Goal: Navigation & Orientation: Find specific page/section

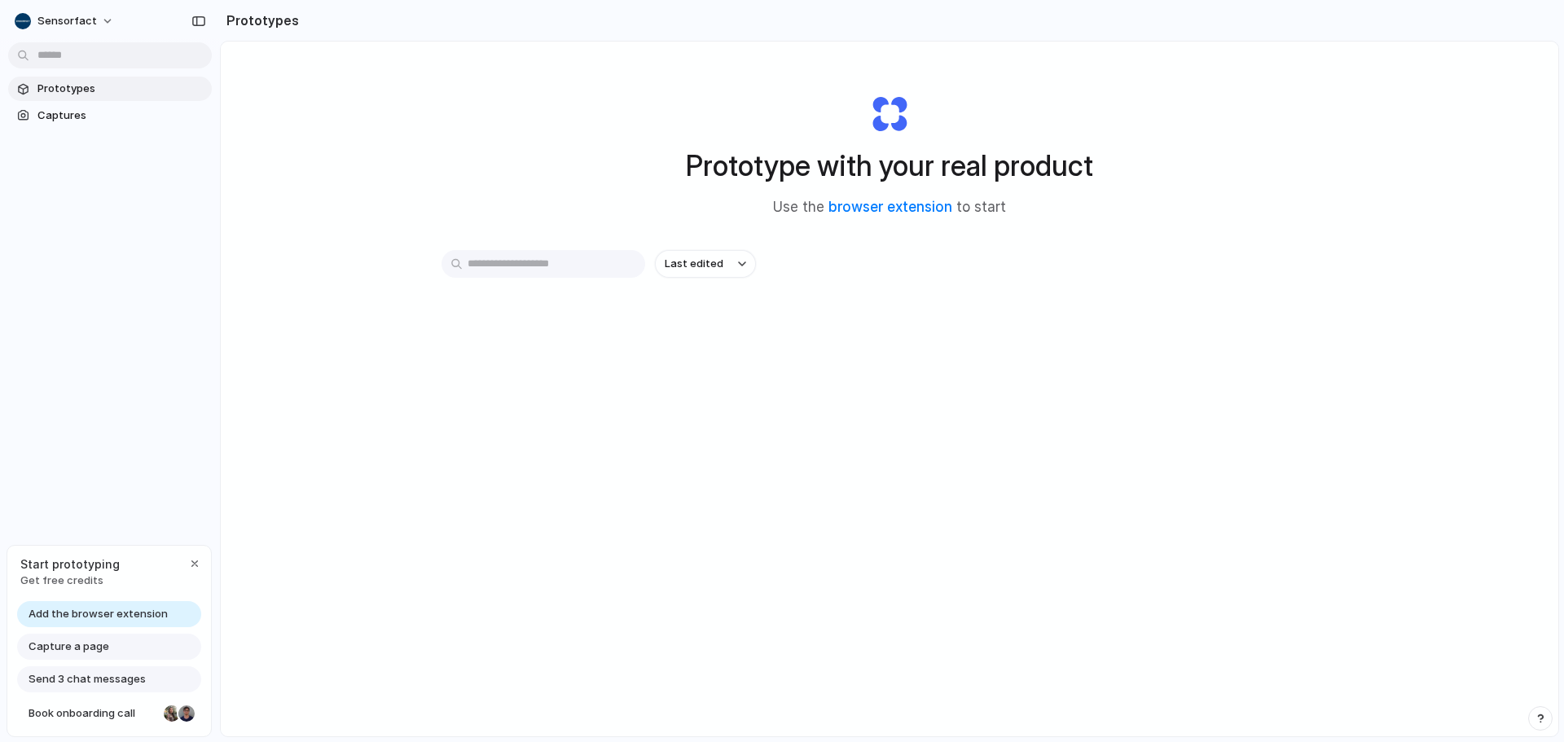
click at [520, 264] on input "text" at bounding box center [543, 264] width 204 height 28
click at [700, 270] on span "Last edited" at bounding box center [694, 264] width 59 height 16
click at [682, 189] on div "Last edited Last created Alphabetical" at bounding box center [782, 371] width 1564 height 742
click at [92, 19] on button "Sensorfact" at bounding box center [65, 21] width 114 height 26
click at [287, 66] on div "Settings Invite members Change theme Sign out" at bounding box center [782, 371] width 1564 height 742
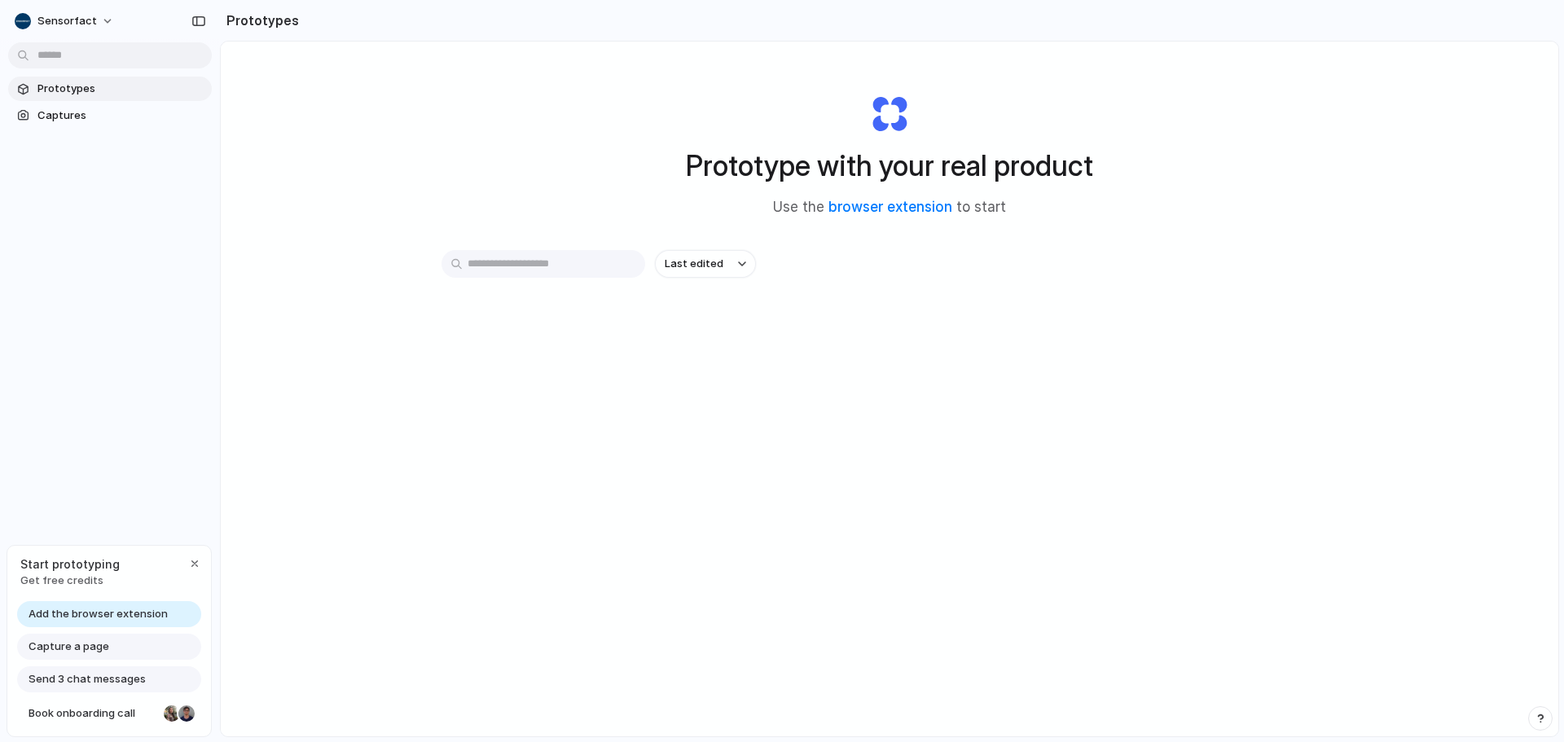
click at [84, 580] on span "Get free credits" at bounding box center [69, 581] width 99 height 16
click at [888, 96] on div "Prototype with your real product Use the browser extension to start" at bounding box center [890, 149] width 652 height 176
